Goal: Find specific page/section: Find specific page/section

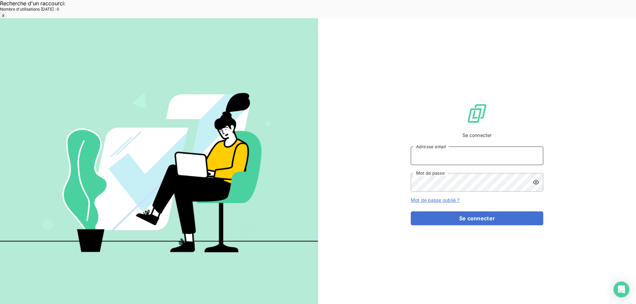
type input "[EMAIL_ADDRESS][DOMAIN_NAME]"
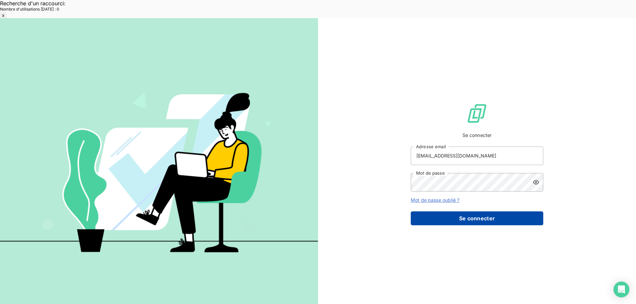
click at [475, 212] on button "Se connecter" at bounding box center [477, 219] width 132 height 14
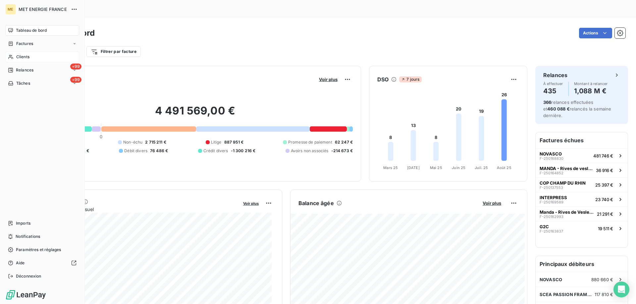
click at [14, 60] on div "Clients" at bounding box center [42, 57] width 74 height 11
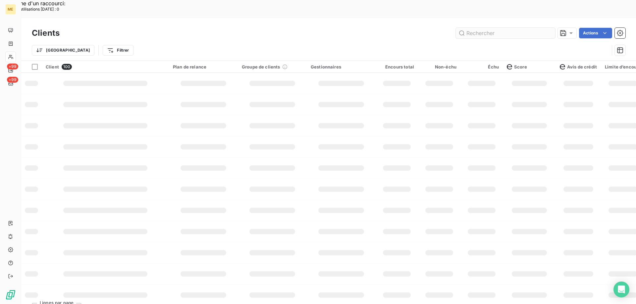
click at [507, 28] on input "text" at bounding box center [505, 33] width 99 height 11
click at [485, 28] on input "text" at bounding box center [505, 33] width 99 height 11
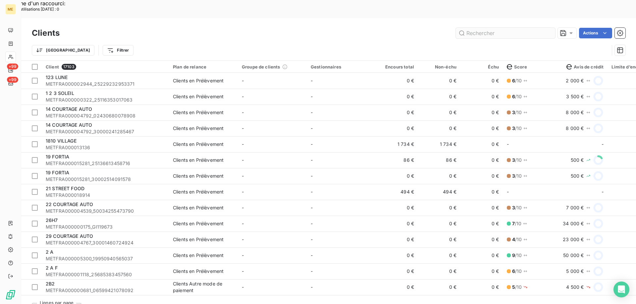
click at [474, 28] on input "text" at bounding box center [505, 33] width 99 height 11
click at [482, 28] on input "text" at bounding box center [505, 33] width 99 height 11
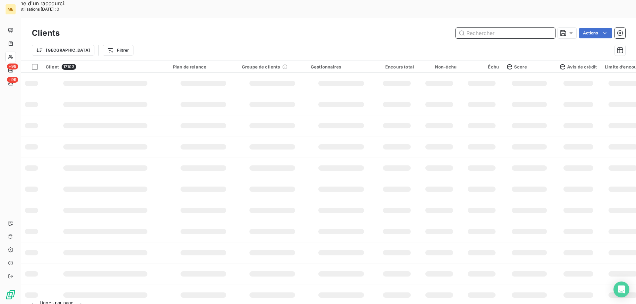
click at [492, 28] on input "text" at bounding box center [505, 33] width 99 height 11
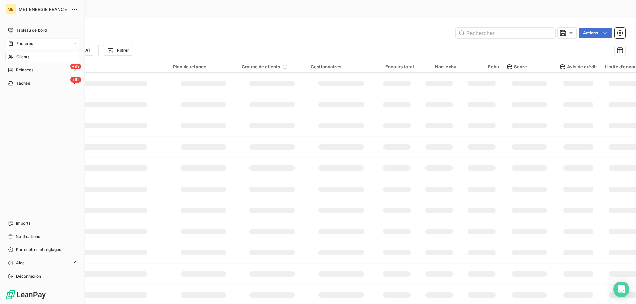
click at [20, 44] on span "Factures" at bounding box center [24, 44] width 17 height 6
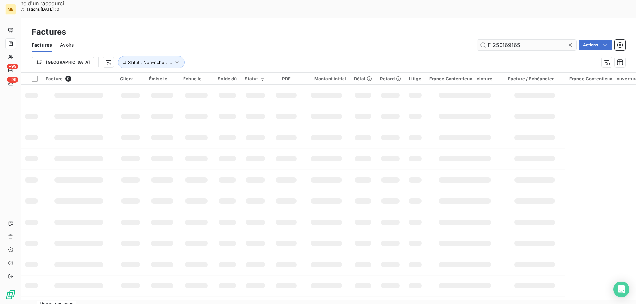
click at [508, 40] on input "F-250169165" at bounding box center [526, 45] width 99 height 11
type input "F-250172065"
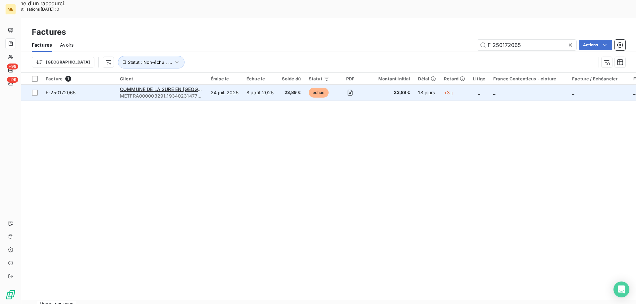
click at [94, 85] on td "F-250172065" at bounding box center [79, 93] width 74 height 16
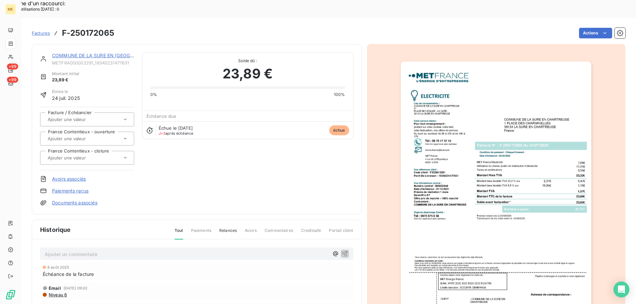
click at [443, 181] on img "button" at bounding box center [496, 197] width 190 height 270
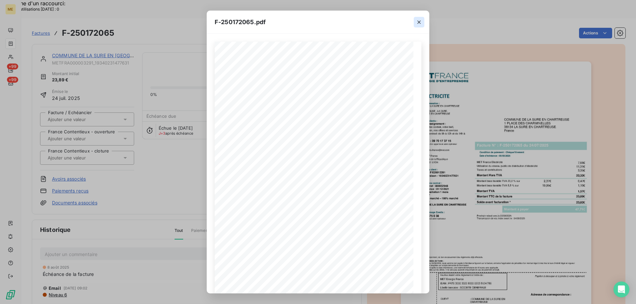
click at [421, 23] on icon "button" at bounding box center [419, 22] width 7 height 7
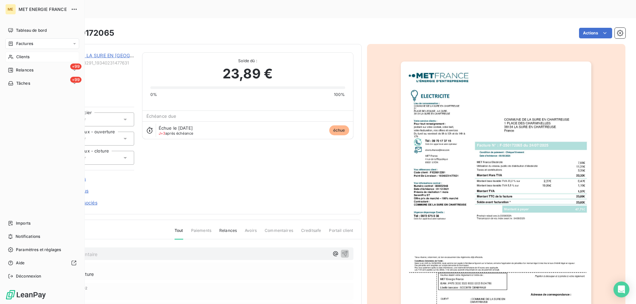
click at [22, 56] on span "Clients" at bounding box center [22, 57] width 13 height 6
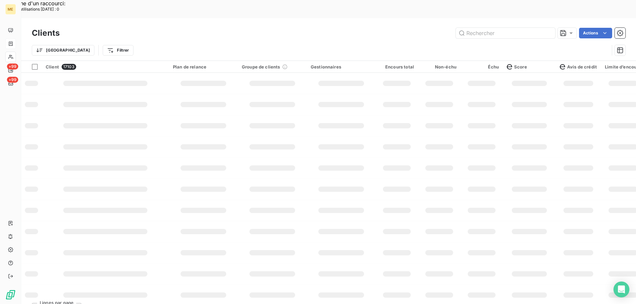
click at [492, 28] on input "text" at bounding box center [505, 33] width 99 height 11
type input "METFRA000018673"
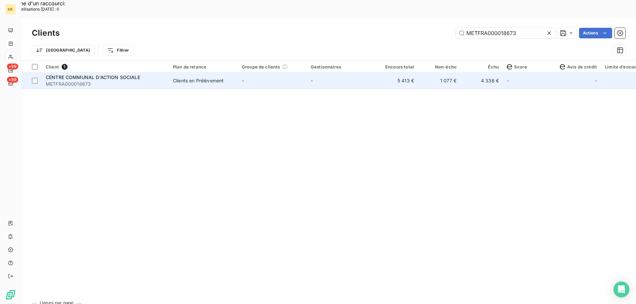
click at [204, 77] on div "Clients en Prélèvement" at bounding box center [198, 80] width 51 height 7
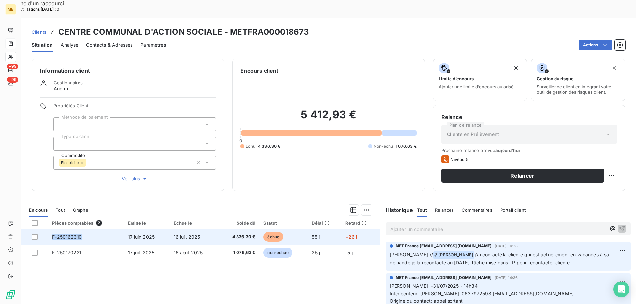
copy span "F-250162310"
drag, startPoint x: 85, startPoint y: 217, endPoint x: 49, endPoint y: 218, distance: 35.8
click at [49, 229] on td "F-250162310" at bounding box center [86, 237] width 76 height 16
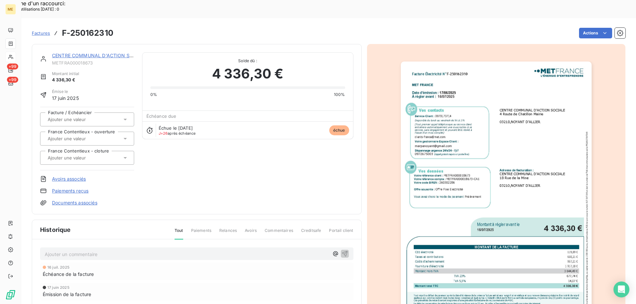
click at [446, 202] on img "button" at bounding box center [496, 197] width 191 height 270
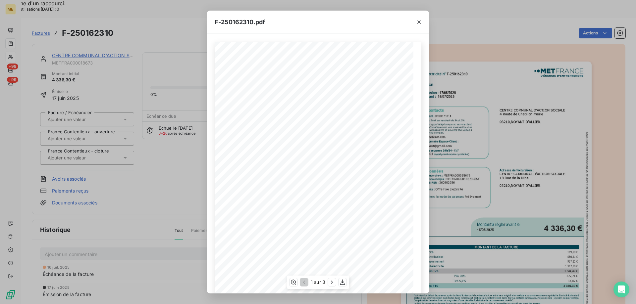
scroll to position [33, 0]
click at [294, 282] on icon "button" at bounding box center [293, 282] width 7 height 7
click at [420, 22] on icon "button" at bounding box center [419, 22] width 7 height 7
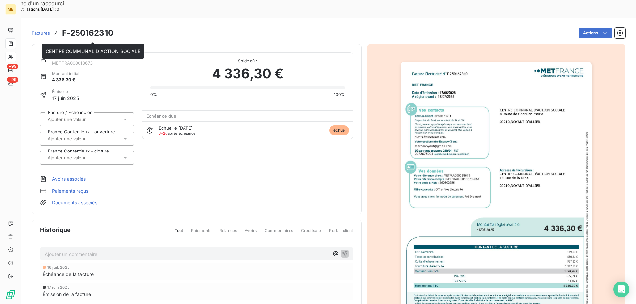
click at [94, 53] on link "CENTRE COMMUNAL D'ACTION SOCIALE" at bounding box center [99, 56] width 95 height 6
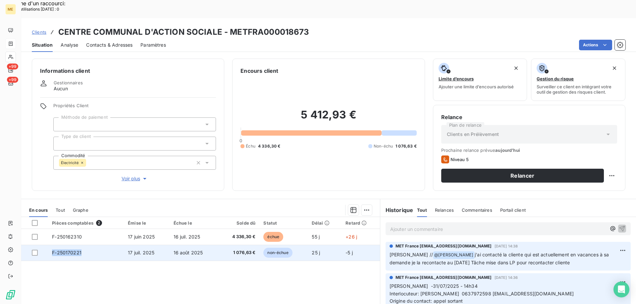
copy span "F-250170221"
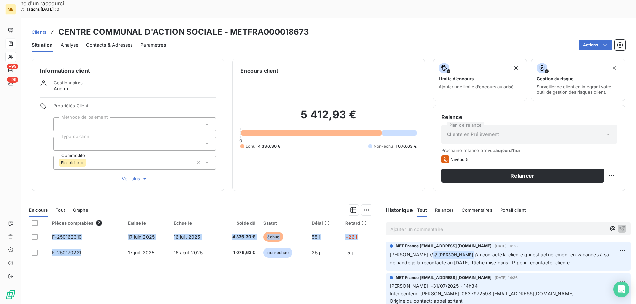
drag, startPoint x: 99, startPoint y: 236, endPoint x: 55, endPoint y: 256, distance: 48.9
click at [55, 256] on div "Pièces comptables 2 Émise le Échue le Solde dû Statut Délai Retard F-250162310 …" at bounding box center [200, 280] width 359 height 127
click at [111, 256] on div "Pièces comptables 2 Émise le Échue le Solde dû Statut Délai Retard F-250162310 …" at bounding box center [200, 280] width 359 height 127
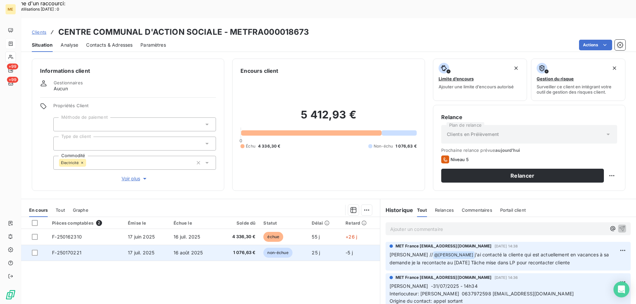
click at [172, 245] on td "16 août 2025" at bounding box center [194, 253] width 49 height 16
